Goal: Task Accomplishment & Management: Use online tool/utility

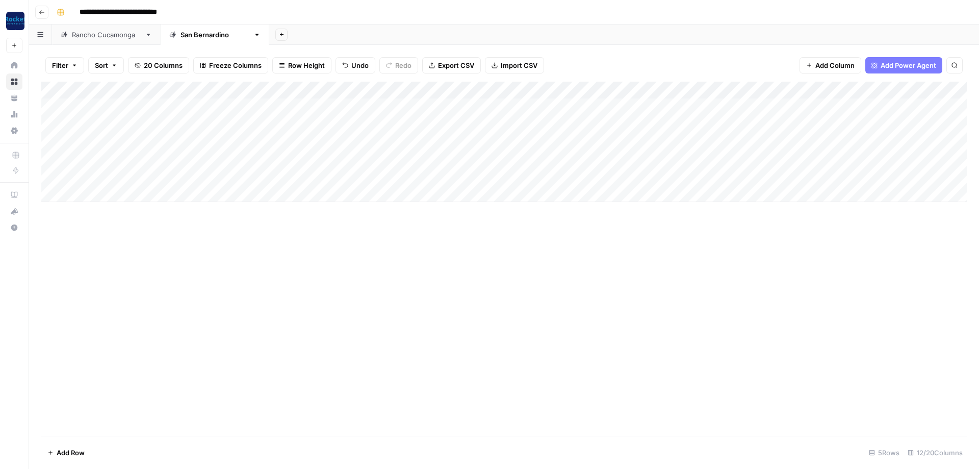
click at [116, 39] on div "Rancho Cucamonga" at bounding box center [106, 35] width 69 height 10
click at [732, 105] on div "Add Column" at bounding box center [504, 203] width 926 height 242
click at [739, 105] on div "Add Column" at bounding box center [504, 203] width 926 height 242
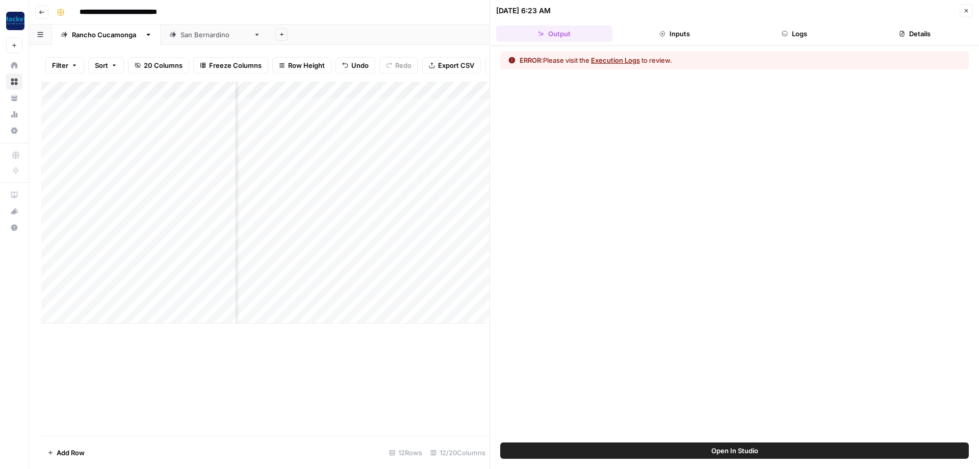
click at [617, 63] on button "Execution Logs" at bounding box center [615, 60] width 49 height 10
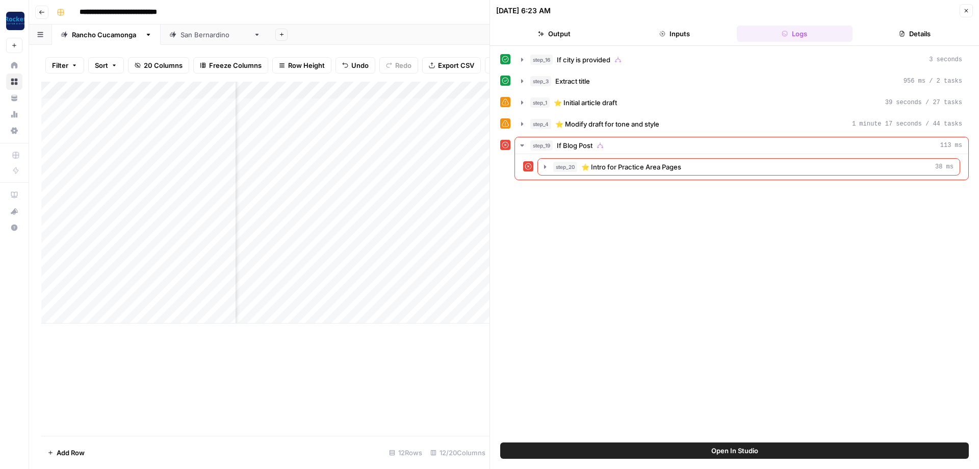
click at [969, 12] on icon "button" at bounding box center [966, 11] width 6 height 6
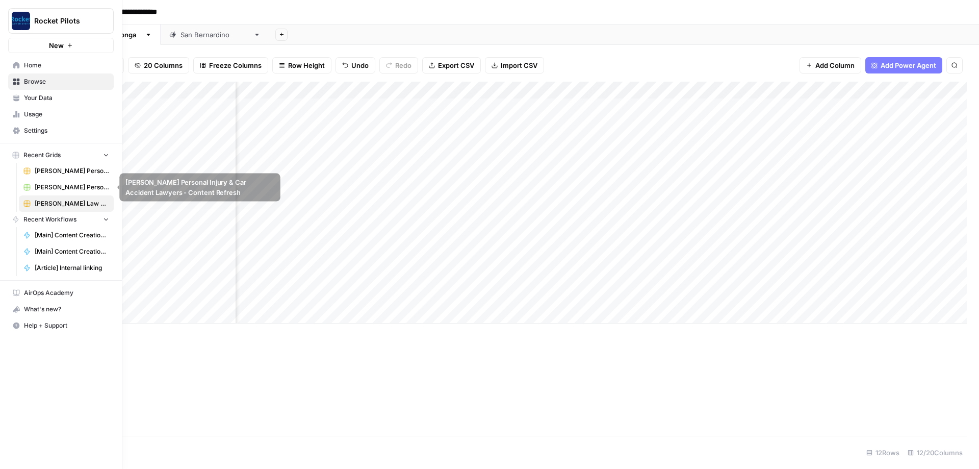
click at [57, 175] on span "Kuzyk Personal Injury & Car Accident Lawyers" at bounding box center [72, 170] width 74 height 9
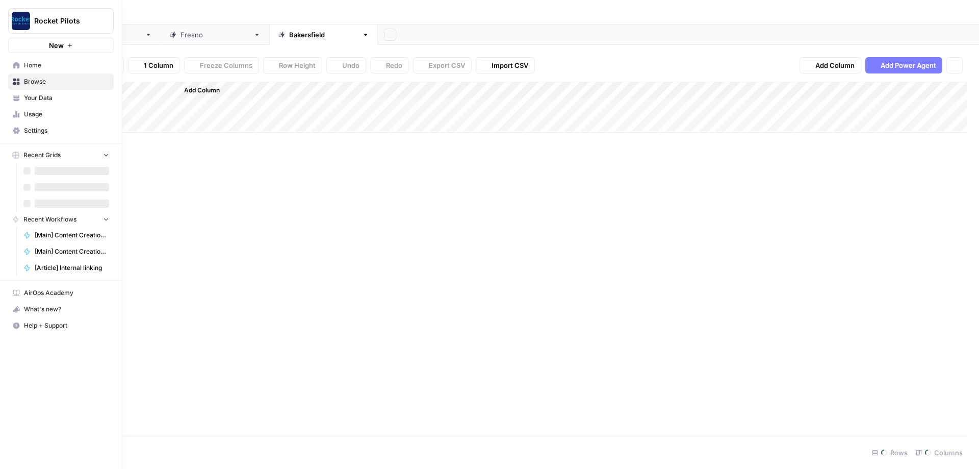
type input "**********"
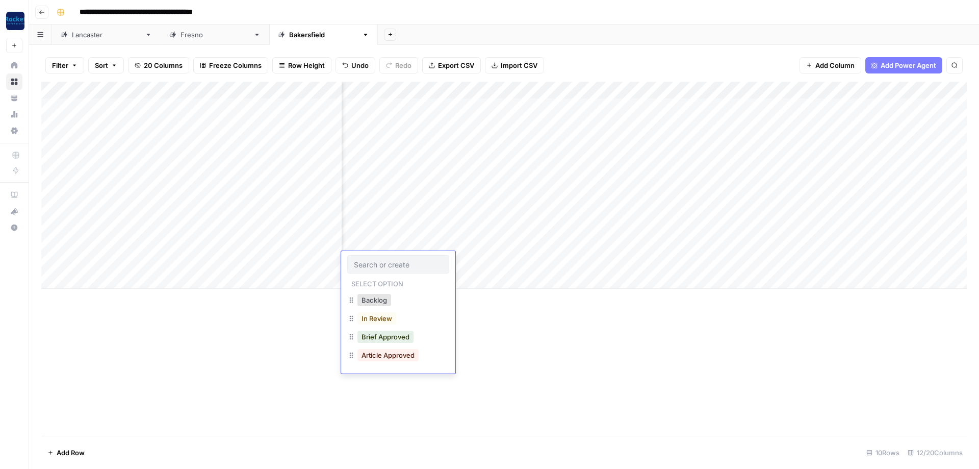
scroll to position [0, 165]
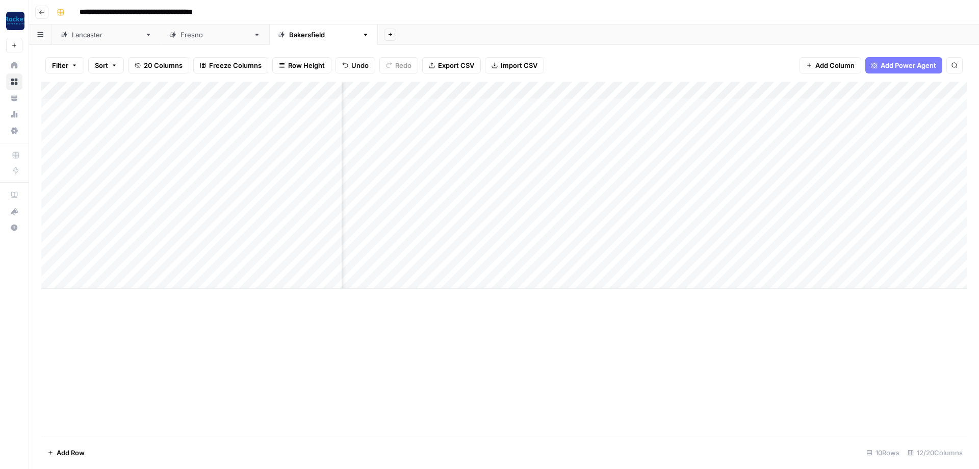
click at [820, 138] on div "Add Column" at bounding box center [504, 185] width 926 height 207
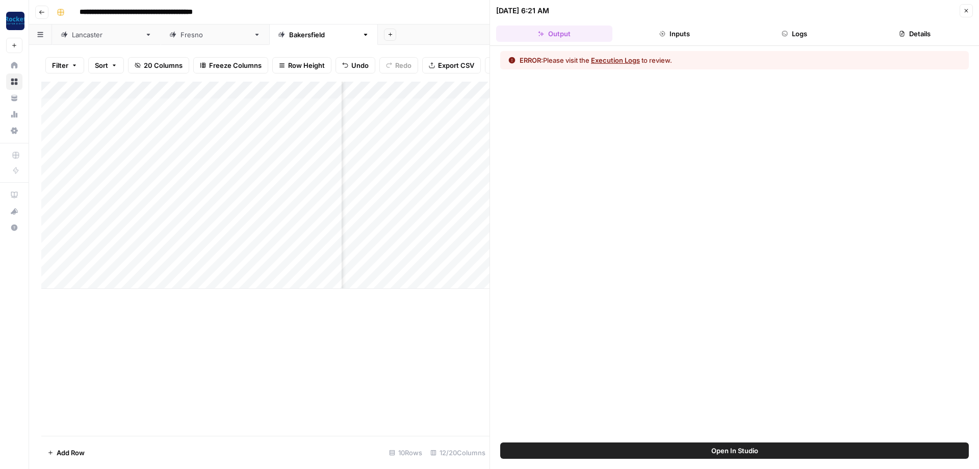
click at [618, 58] on button "Execution Logs" at bounding box center [615, 60] width 49 height 10
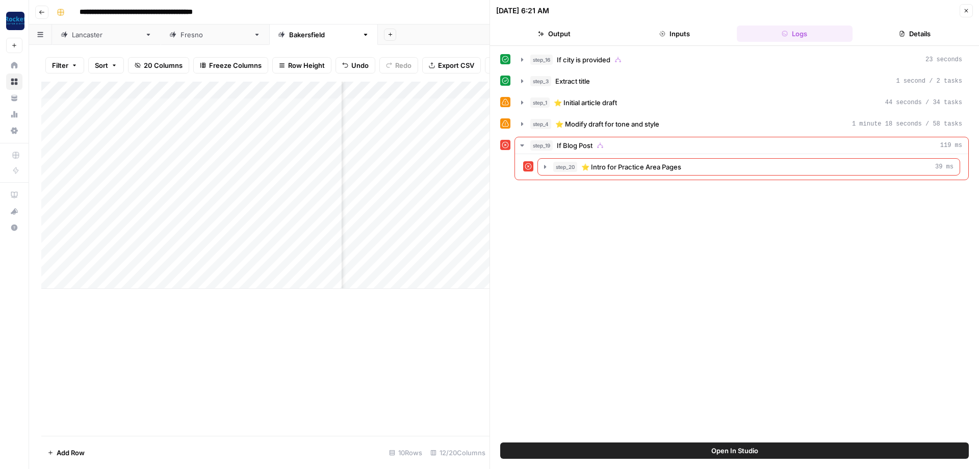
scroll to position [0, 563]
click at [966, 13] on icon "button" at bounding box center [966, 11] width 6 height 6
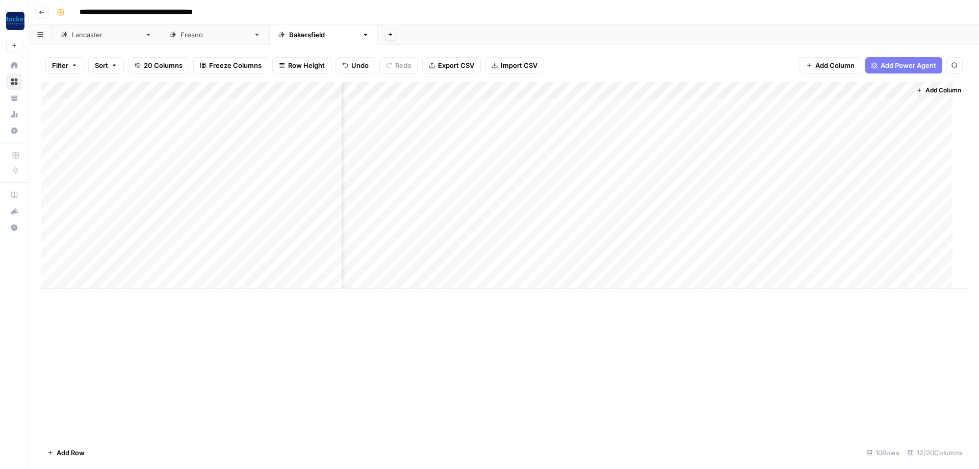
scroll to position [0, 396]
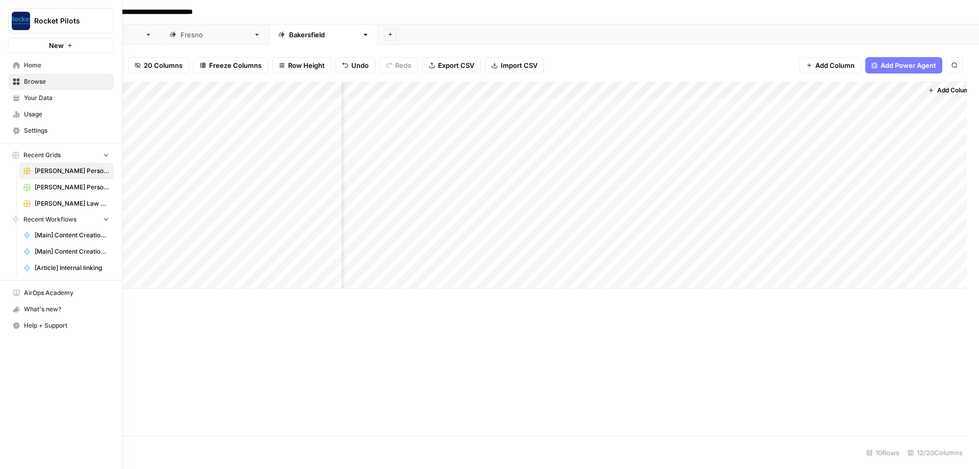
click at [69, 207] on span "Krasney Law Accident Attorneys" at bounding box center [72, 203] width 74 height 9
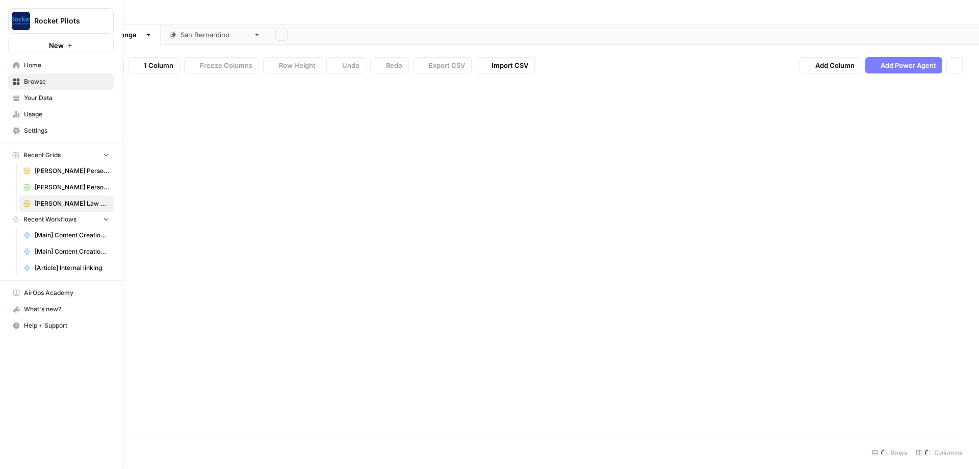
type input "**********"
click at [33, 67] on span "Home" at bounding box center [66, 65] width 85 height 9
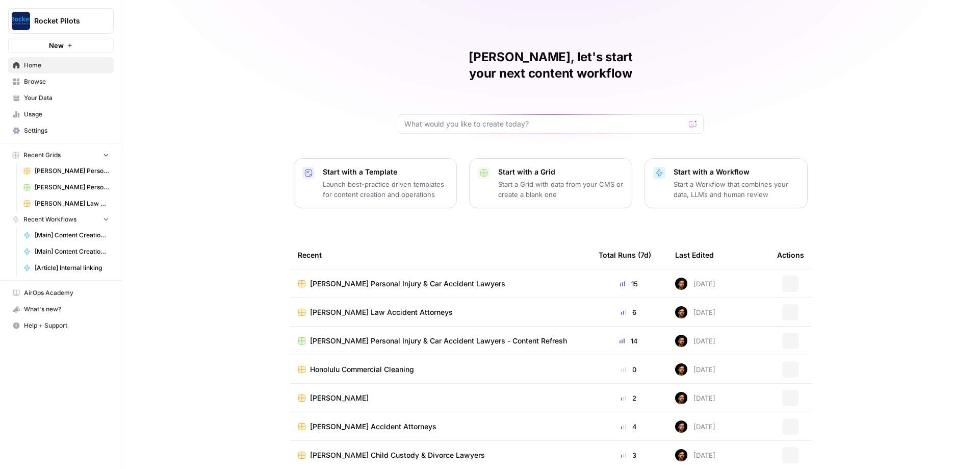
click at [39, 99] on span "Your Data" at bounding box center [66, 97] width 85 height 9
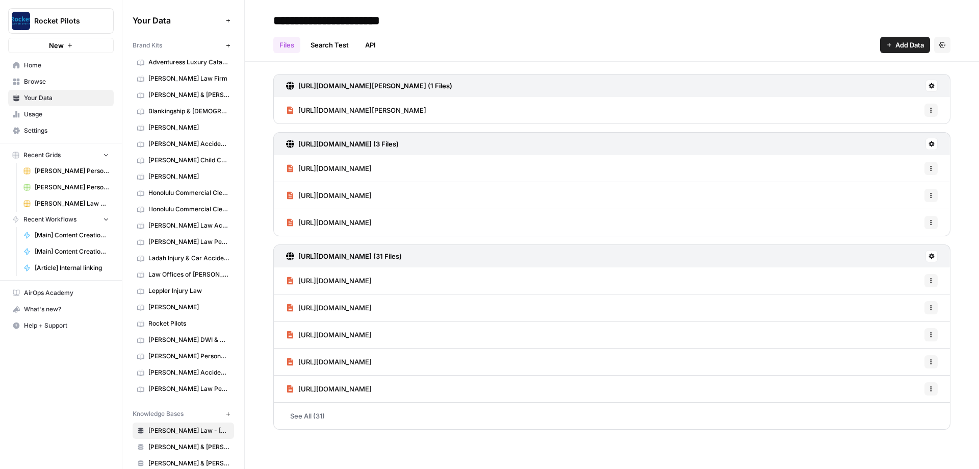
click at [38, 83] on span "Browse" at bounding box center [66, 81] width 85 height 9
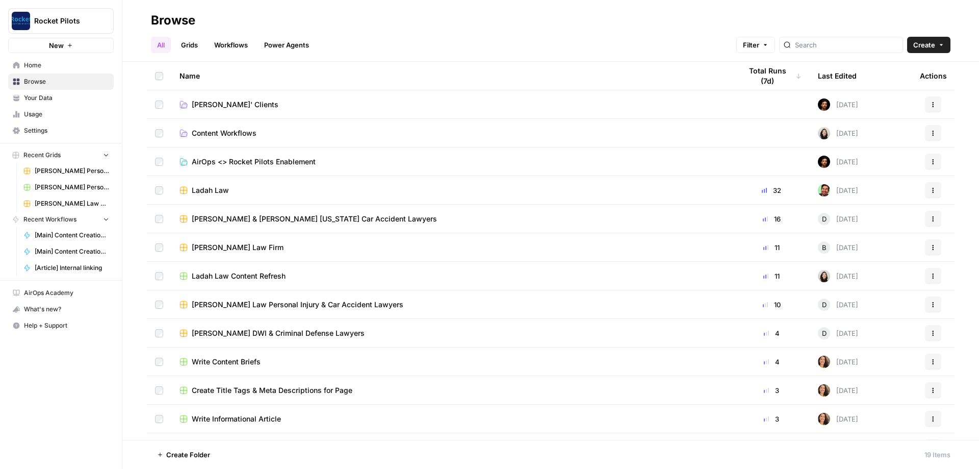
click at [219, 110] on td "Lucas' Clients" at bounding box center [452, 104] width 562 height 28
click at [224, 105] on span "Lucas' Clients" at bounding box center [235, 104] width 87 height 10
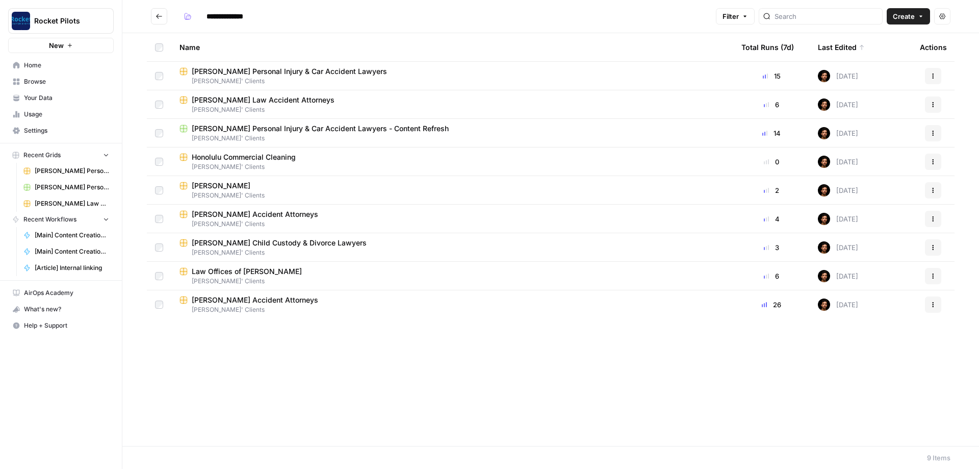
drag, startPoint x: 248, startPoint y: 299, endPoint x: 261, endPoint y: 284, distance: 20.0
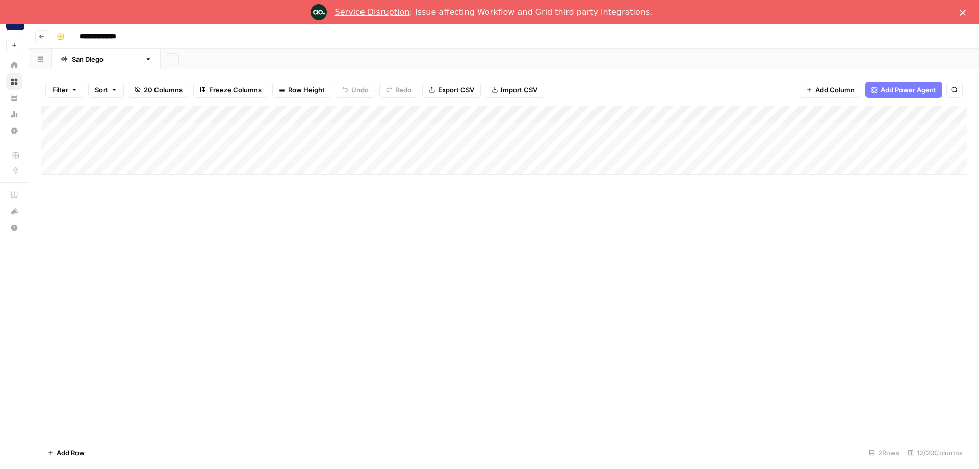
click at [390, 11] on link "Service Disruption" at bounding box center [372, 12] width 75 height 10
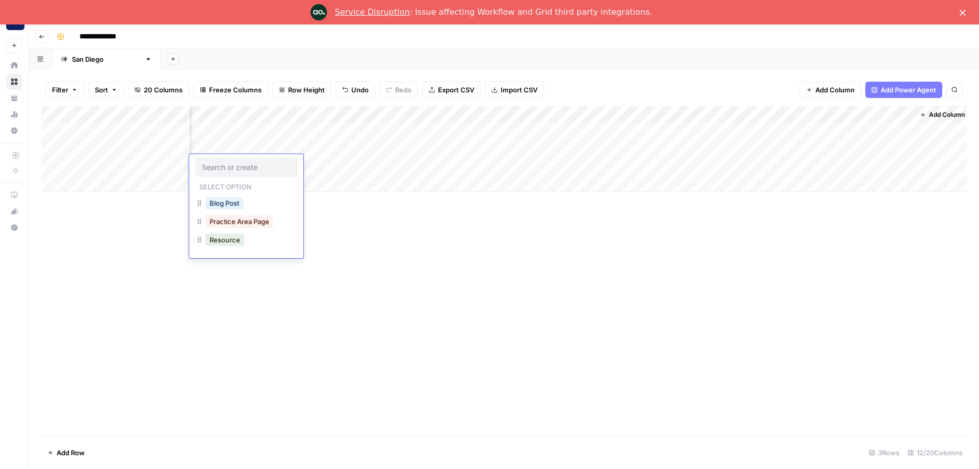
scroll to position [0, 257]
click at [507, 265] on div "Add Column" at bounding box center [504, 270] width 926 height 329
drag, startPoint x: 499, startPoint y: 259, endPoint x: 531, endPoint y: 210, distance: 58.1
click at [500, 259] on div "Add Column" at bounding box center [504, 270] width 926 height 329
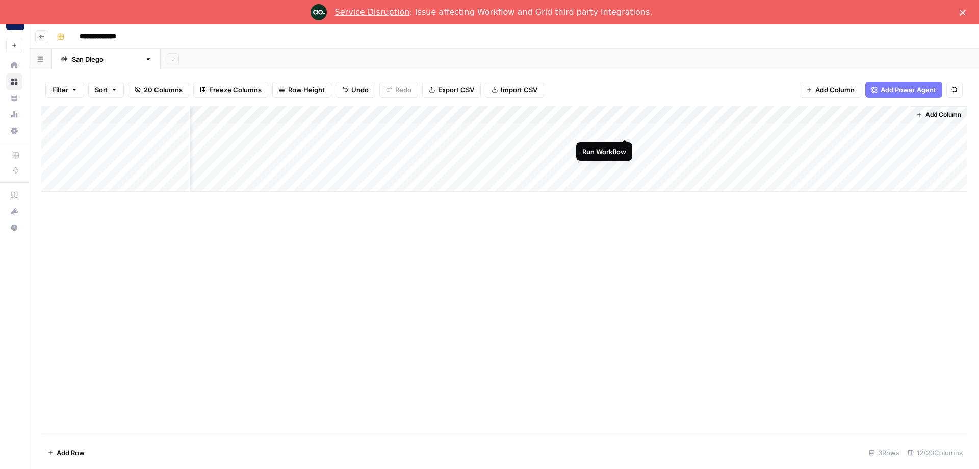
click at [623, 127] on div "Add Column" at bounding box center [504, 149] width 926 height 86
click at [838, 130] on div "Add Column" at bounding box center [504, 140] width 926 height 68
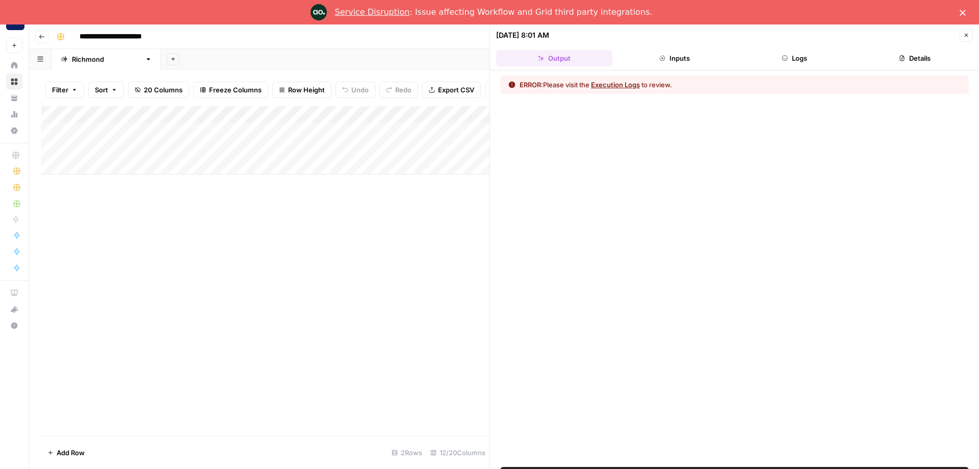
click at [623, 86] on button "Execution Logs" at bounding box center [615, 85] width 49 height 10
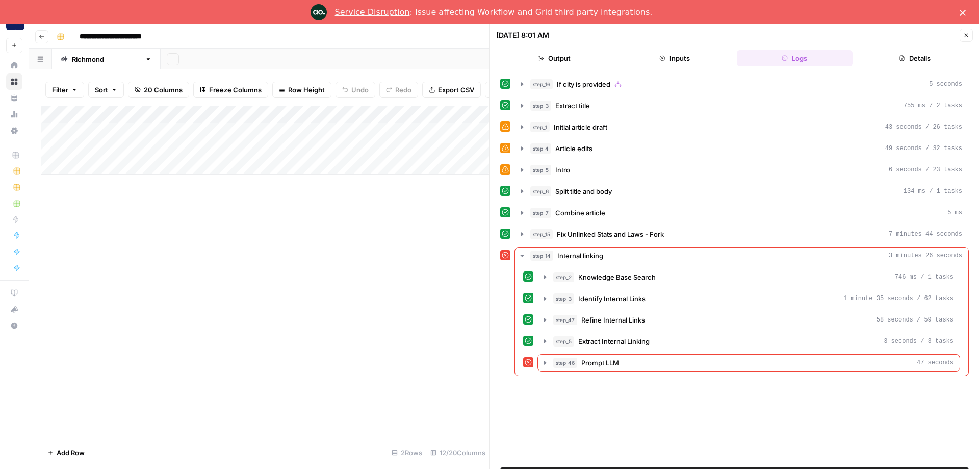
click at [962, 35] on button "Close" at bounding box center [966, 35] width 13 height 13
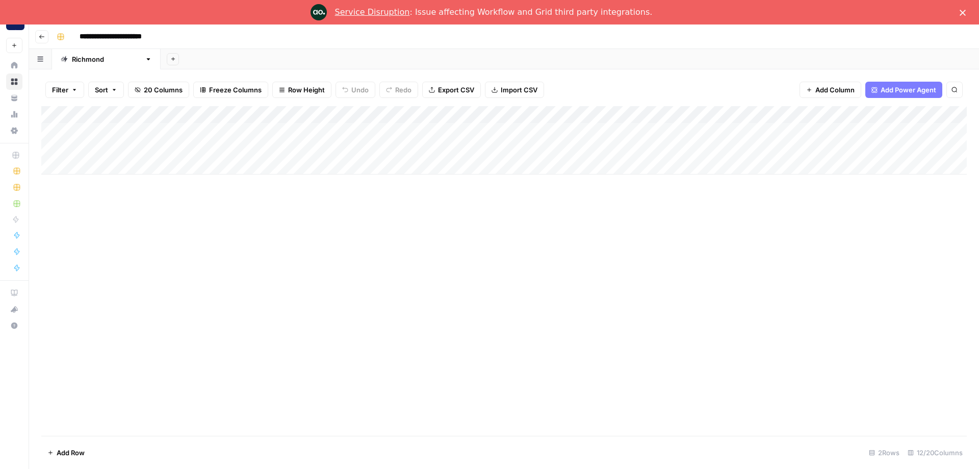
click at [882, 129] on div "Add Column" at bounding box center [504, 140] width 926 height 68
click at [878, 127] on div "Add Column" at bounding box center [504, 140] width 926 height 68
click at [838, 145] on div "Add Column" at bounding box center [504, 140] width 926 height 68
click at [470, 242] on div "Add Column" at bounding box center [504, 270] width 926 height 329
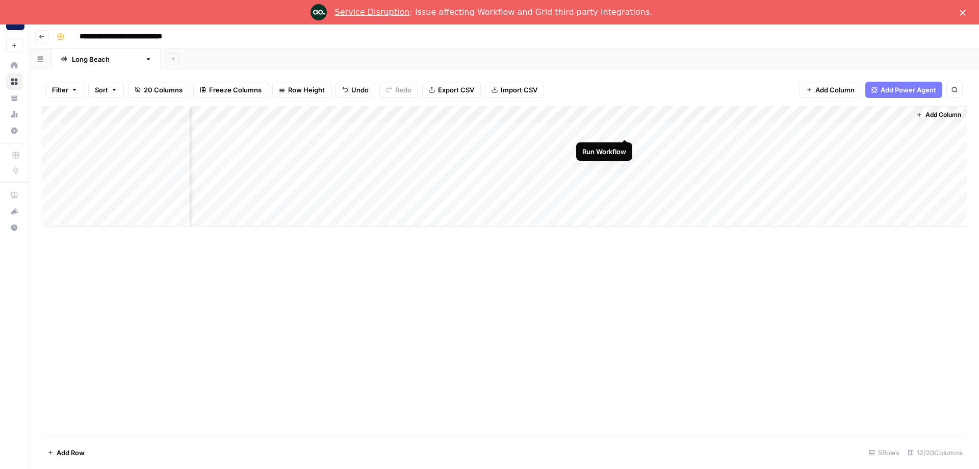
click at [625, 127] on div "Add Column" at bounding box center [504, 166] width 926 height 120
click at [624, 147] on div "Add Column" at bounding box center [504, 166] width 926 height 120
click at [626, 163] on div "Add Column" at bounding box center [504, 166] width 926 height 120
drag, startPoint x: 568, startPoint y: 384, endPoint x: 567, endPoint y: 362, distance: 21.4
click at [567, 378] on div "Add Column" at bounding box center [504, 270] width 926 height 329
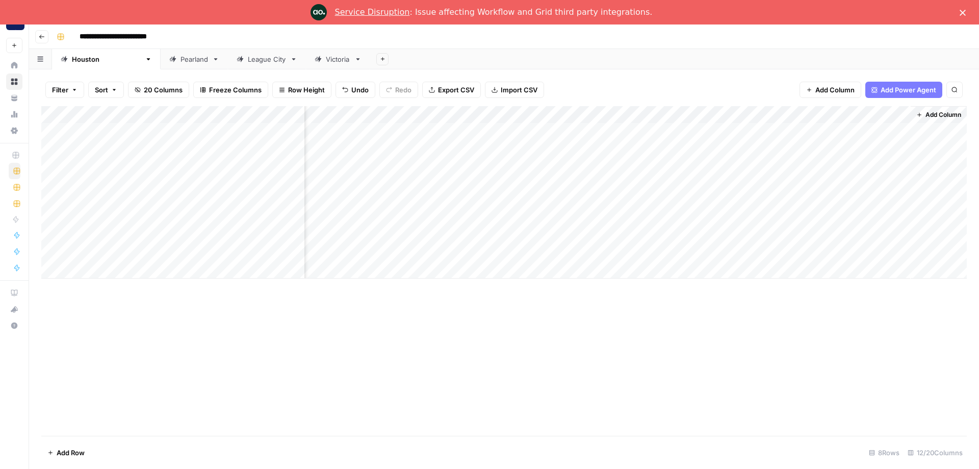
scroll to position [0, 371]
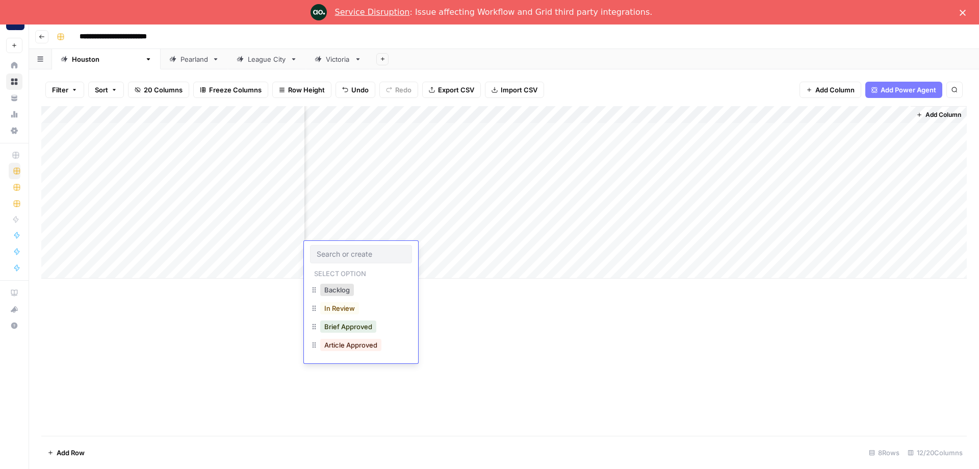
click at [548, 348] on div "Add Column" at bounding box center [504, 270] width 926 height 329
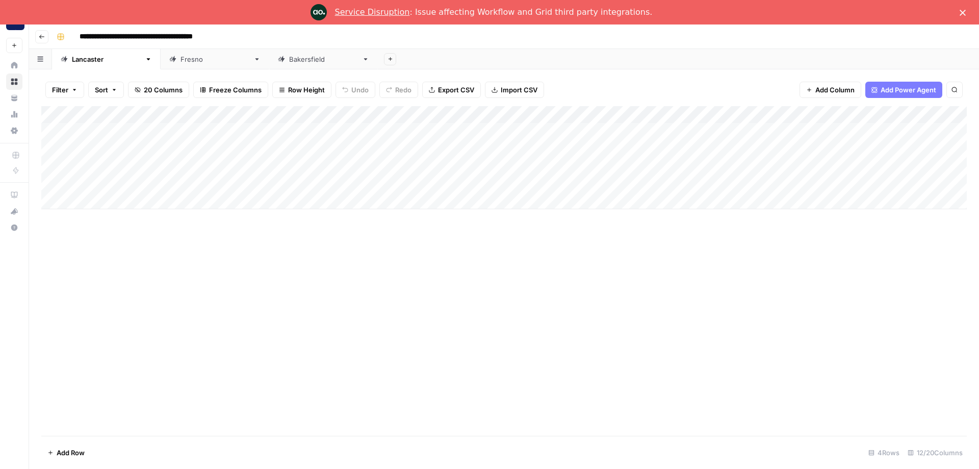
click at [116, 290] on div "Add Column" at bounding box center [504, 270] width 926 height 329
click at [712, 242] on div "Add Column" at bounding box center [504, 270] width 926 height 329
click at [181, 60] on div "[GEOGRAPHIC_DATA]" at bounding box center [215, 59] width 69 height 10
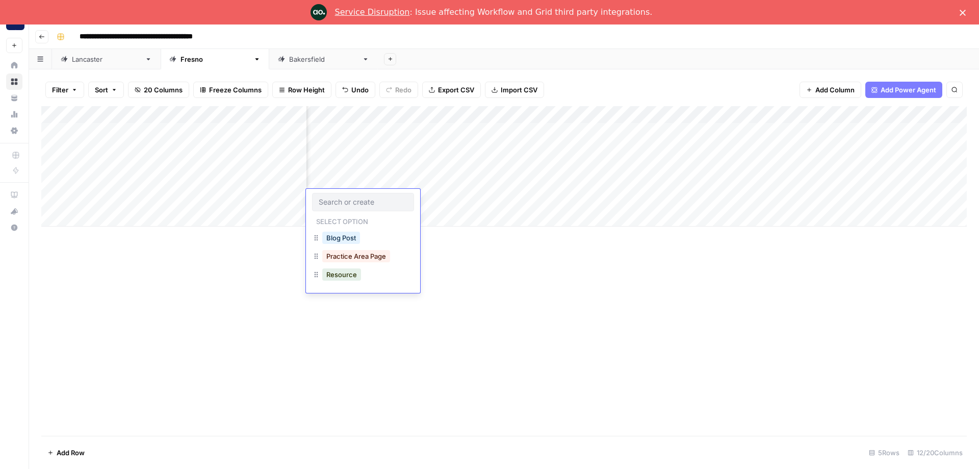
scroll to position [0, 373]
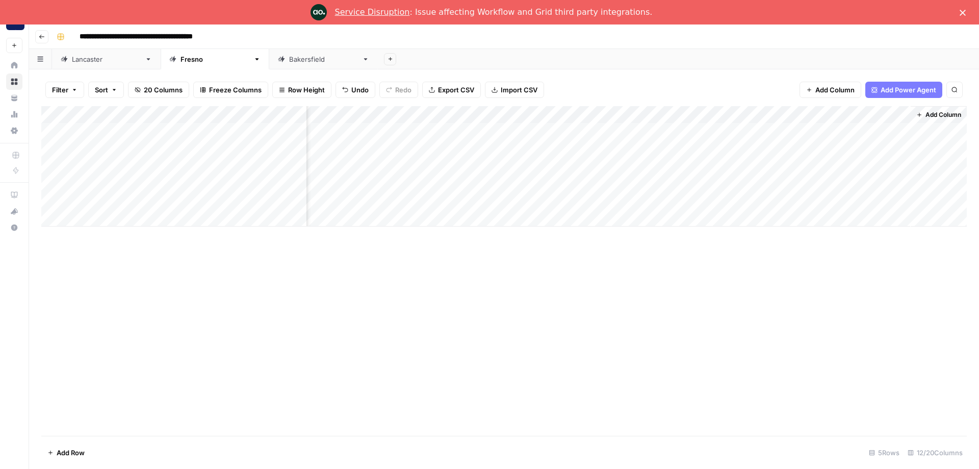
click at [789, 274] on div "Add Column" at bounding box center [504, 270] width 926 height 329
click at [289, 62] on div "[GEOGRAPHIC_DATA]" at bounding box center [323, 59] width 69 height 10
click at [626, 163] on div "Add Column" at bounding box center [504, 218] width 926 height 224
click at [251, 396] on div "Add Column" at bounding box center [504, 270] width 926 height 329
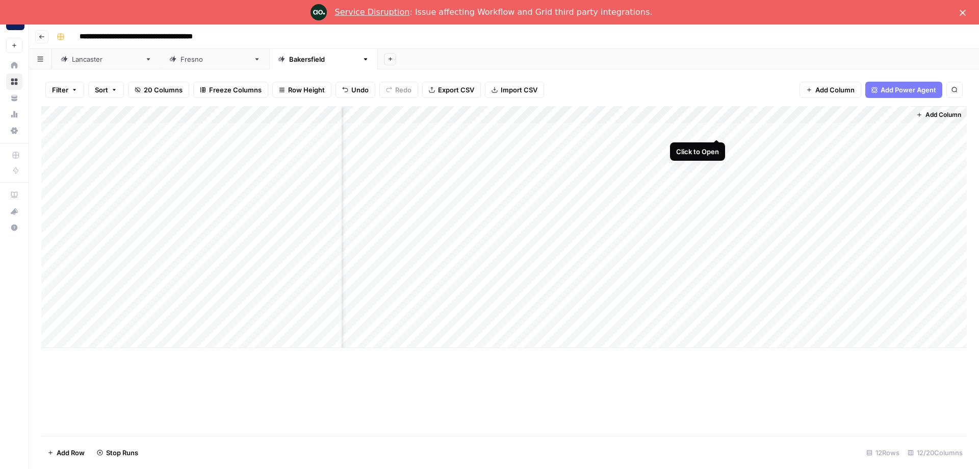
click at [718, 128] on div "Add Column" at bounding box center [504, 227] width 926 height 242
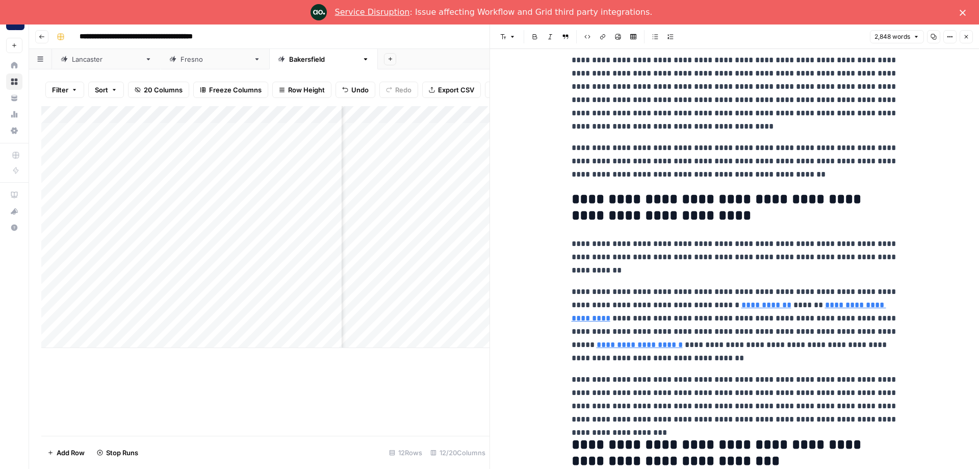
scroll to position [184, 0]
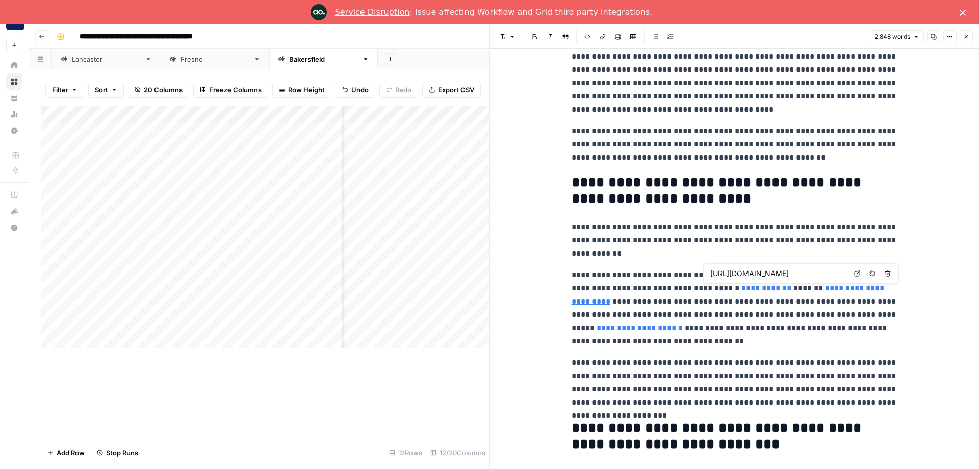
type input "[URL][DOMAIN_NAME][MEDICAL_DATA]"
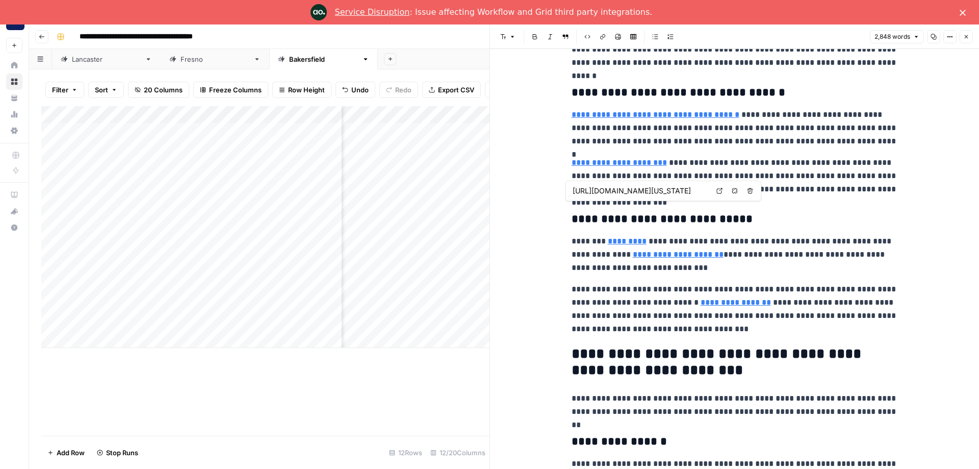
scroll to position [2142, 0]
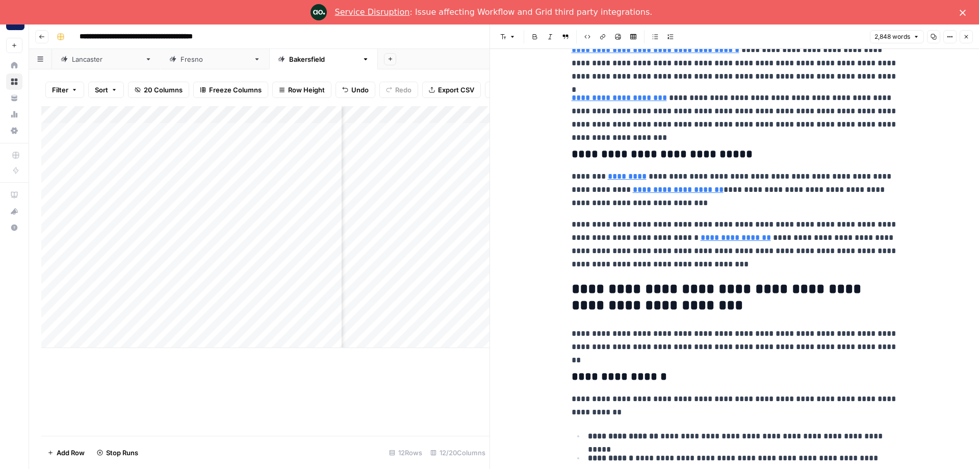
click at [711, 94] on p "**********" at bounding box center [735, 111] width 326 height 40
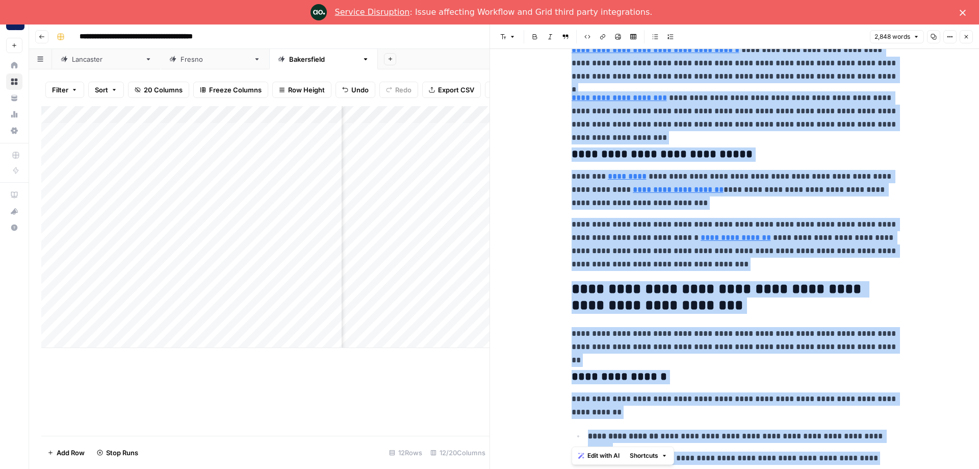
copy div "**********"
click at [630, 147] on h3 "**********" at bounding box center [735, 154] width 326 height 14
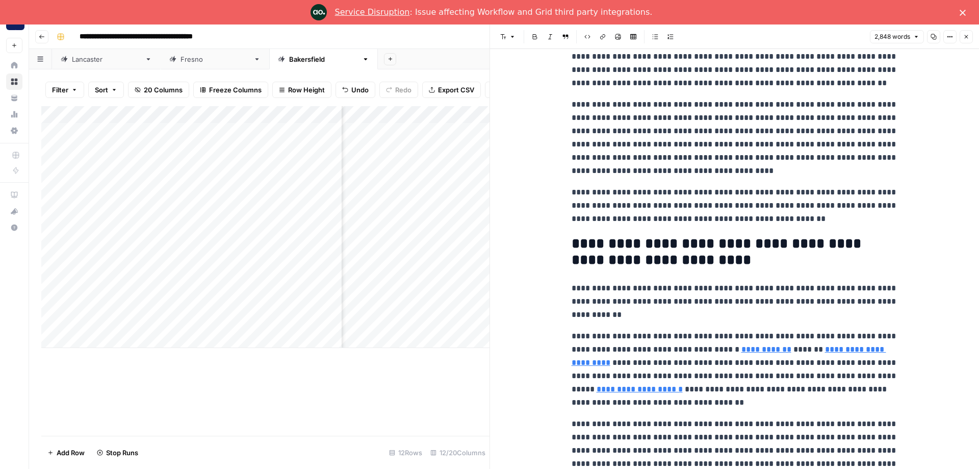
scroll to position [0, 0]
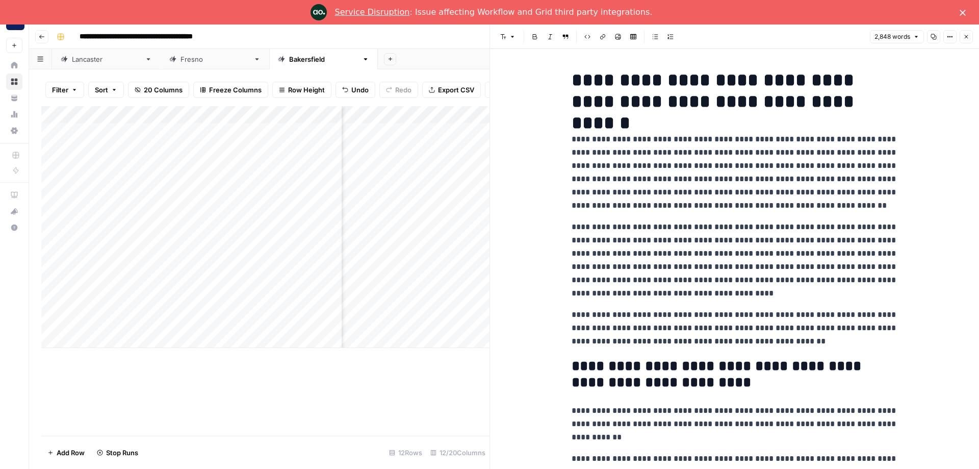
click at [967, 37] on icon "button" at bounding box center [966, 37] width 6 height 6
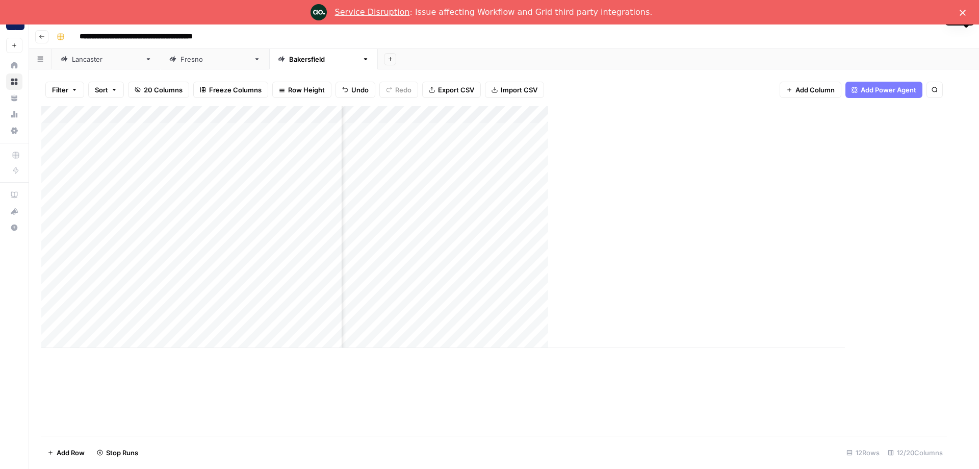
scroll to position [0, 396]
click at [733, 144] on div "Add Column" at bounding box center [504, 227] width 926 height 242
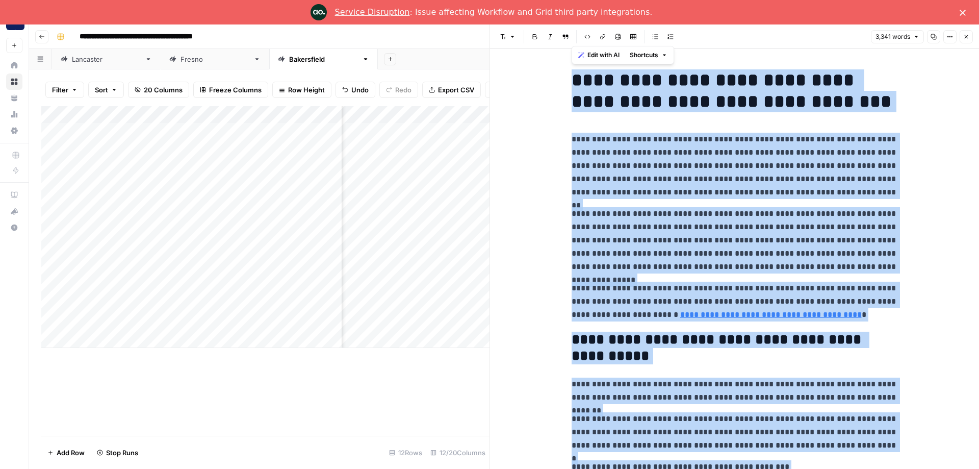
copy div "**********"
